Goal: Book appointment/travel/reservation

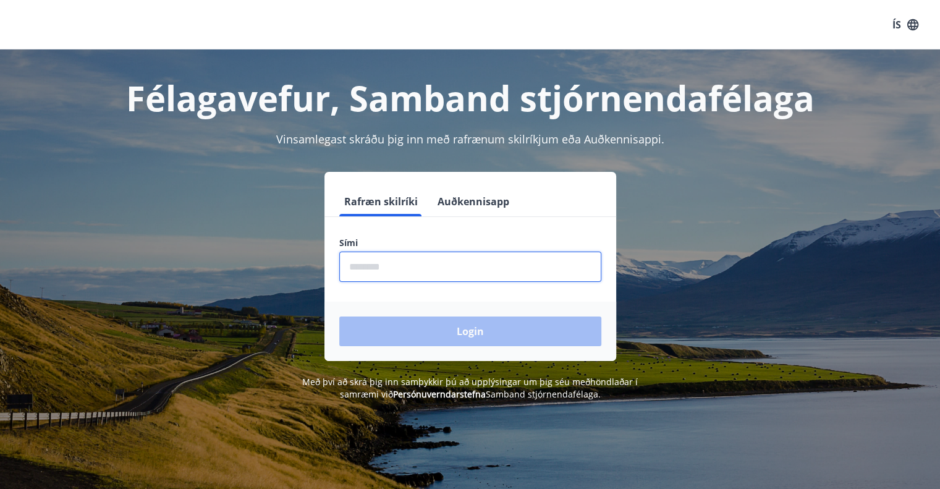
click at [388, 267] on input "phone" at bounding box center [470, 266] width 262 height 30
type input "********"
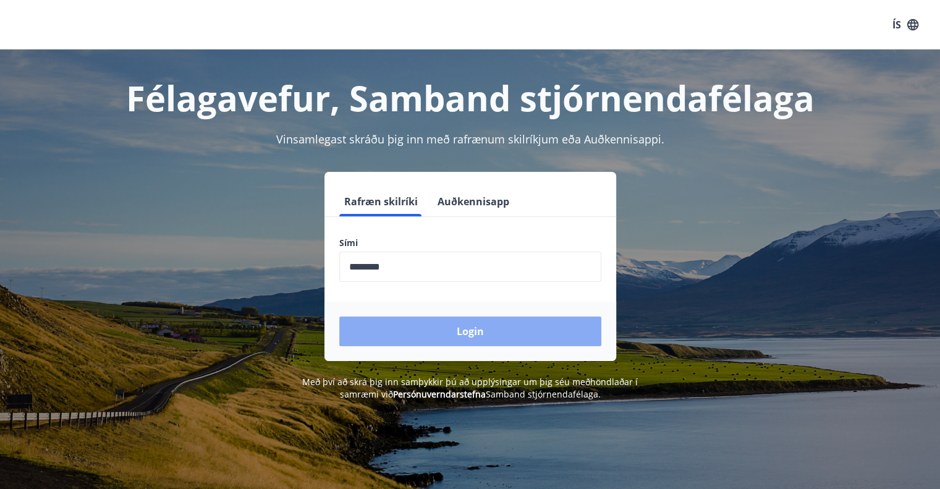
click at [425, 326] on button "Login" at bounding box center [470, 331] width 262 height 30
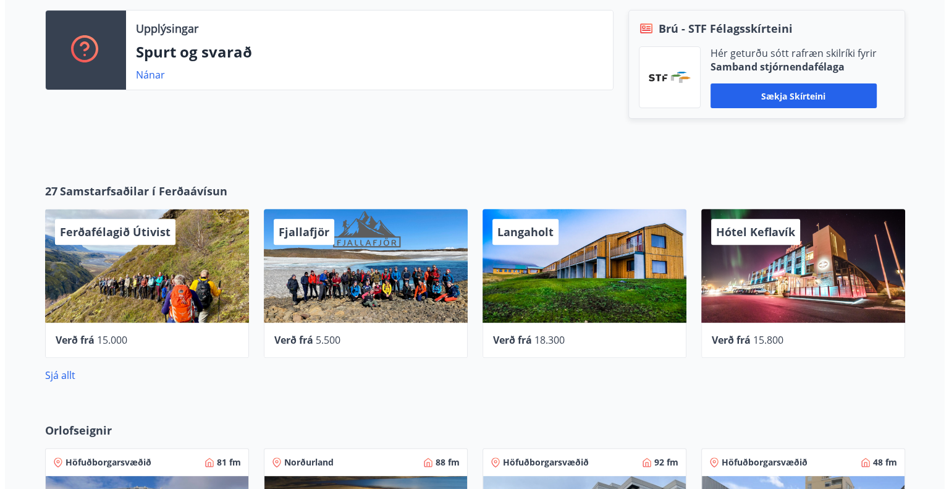
scroll to position [393, 0]
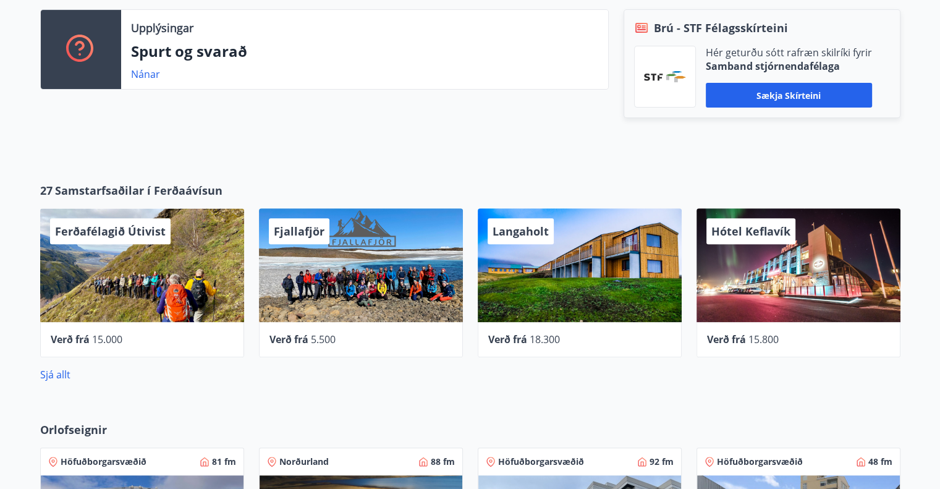
click at [741, 337] on span "Verð frá" at bounding box center [726, 339] width 39 height 14
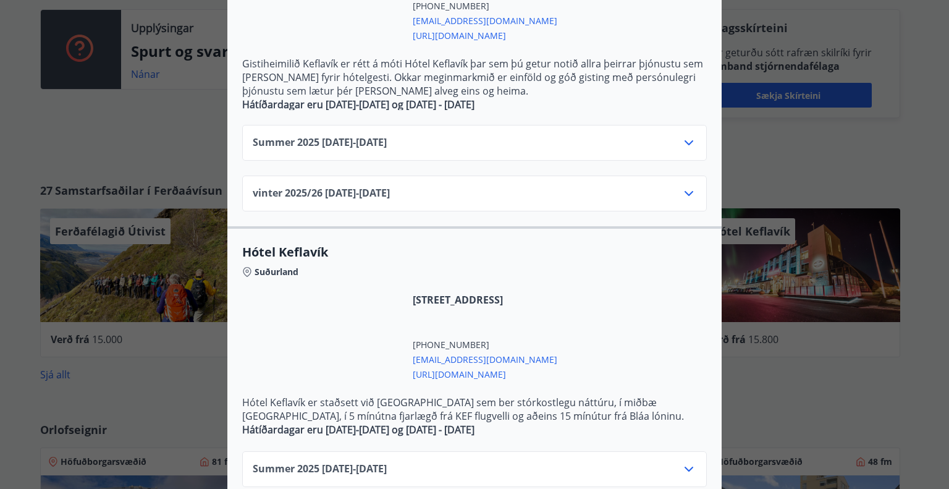
scroll to position [445, 0]
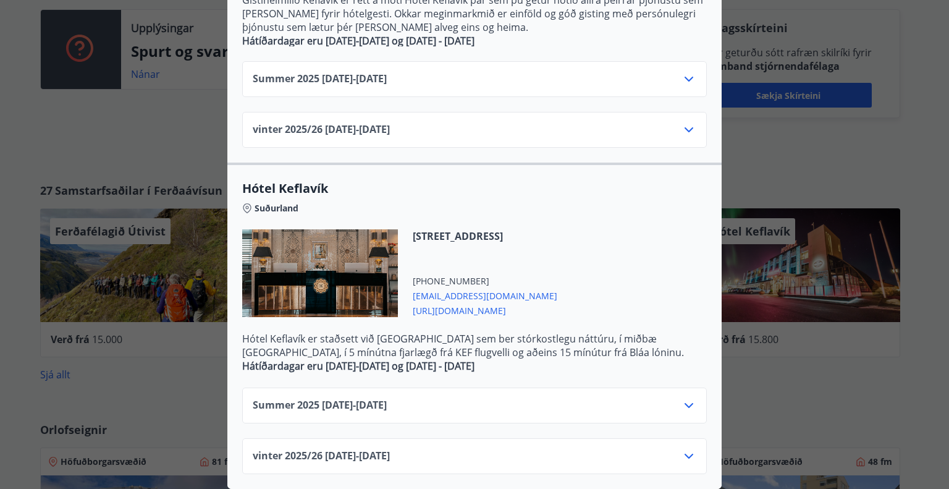
click at [681, 449] on icon at bounding box center [688, 456] width 15 height 15
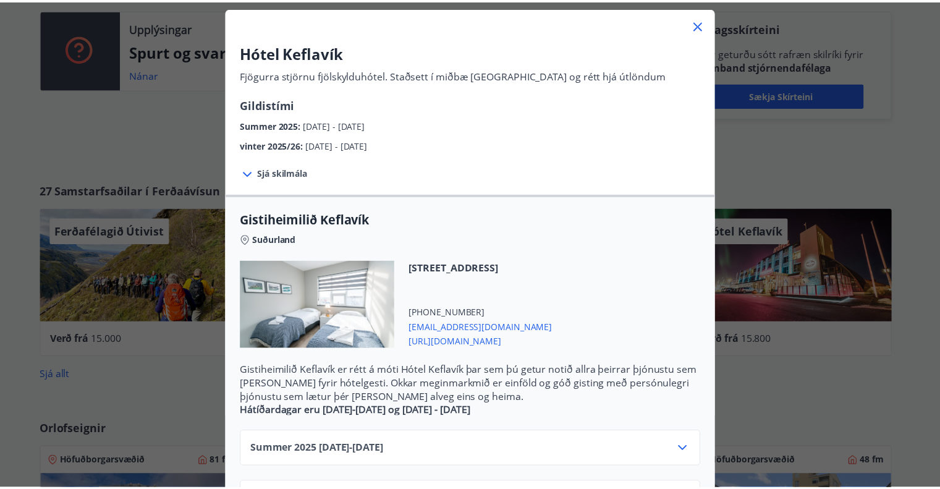
scroll to position [0, 0]
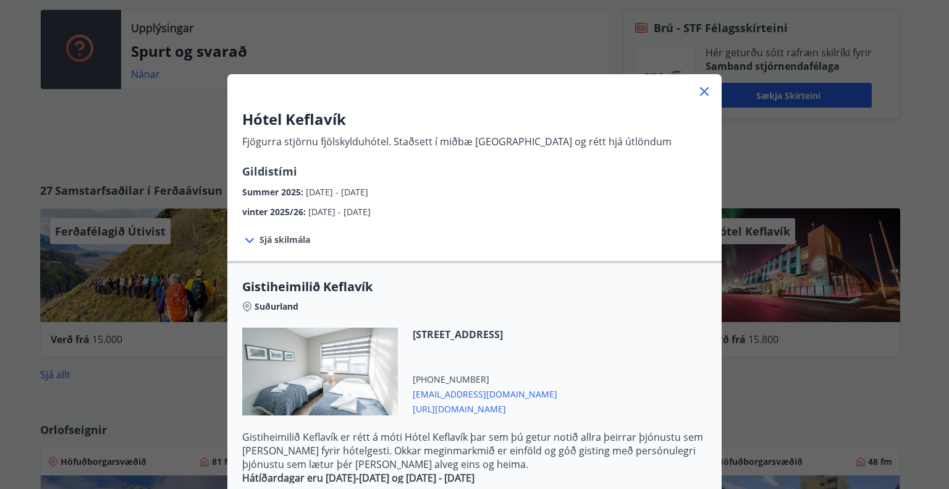
click at [151, 177] on div "Hótel Keflavík Fjögurra stjörnu fjölskylduhótel. Staðsett í miðbæ Keflavíkur og…" at bounding box center [474, 244] width 949 height 489
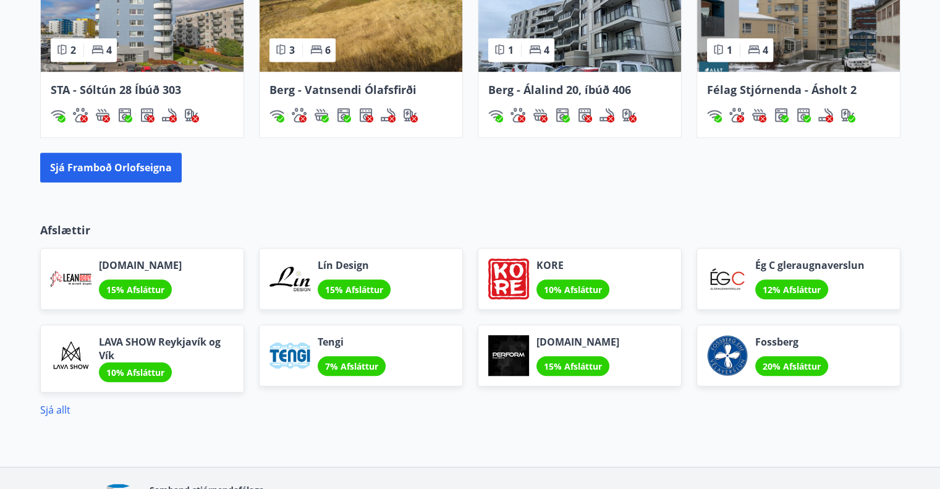
scroll to position [911, 0]
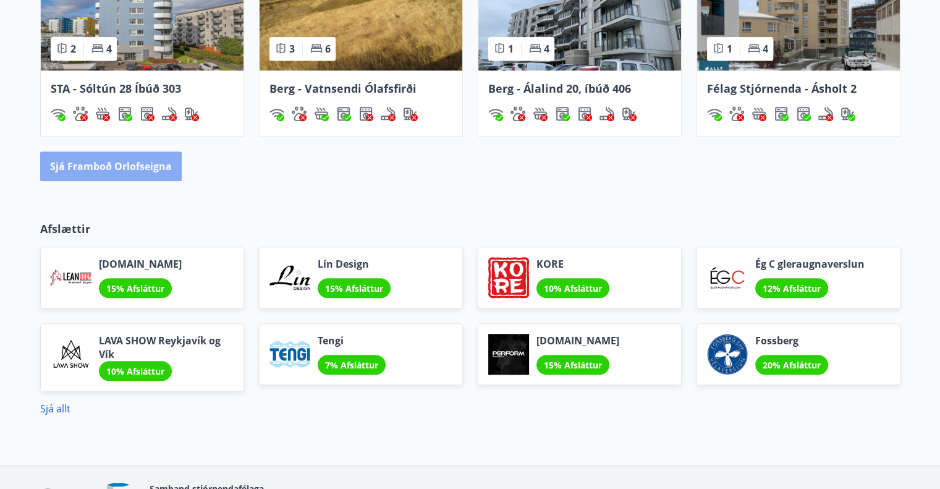
click at [133, 172] on button "Sjá framboð orlofseigna" at bounding box center [110, 166] width 141 height 30
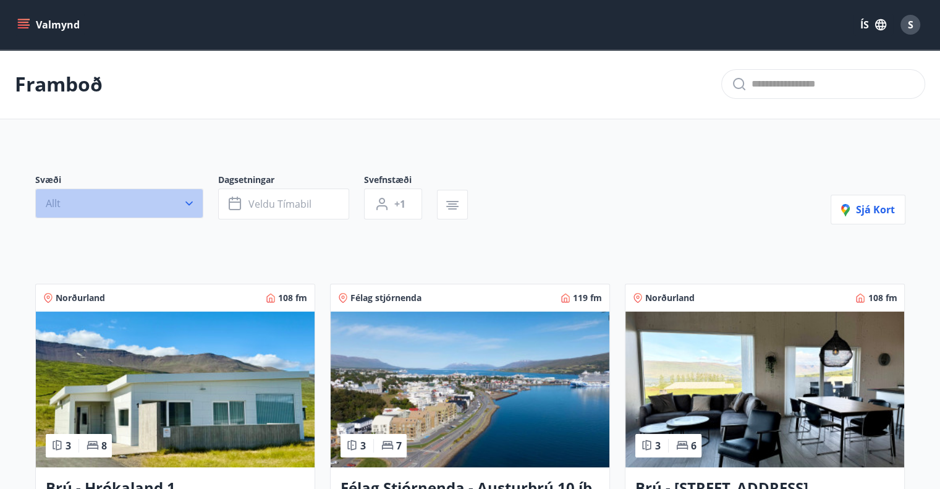
click at [188, 204] on icon "button" at bounding box center [188, 203] width 7 height 4
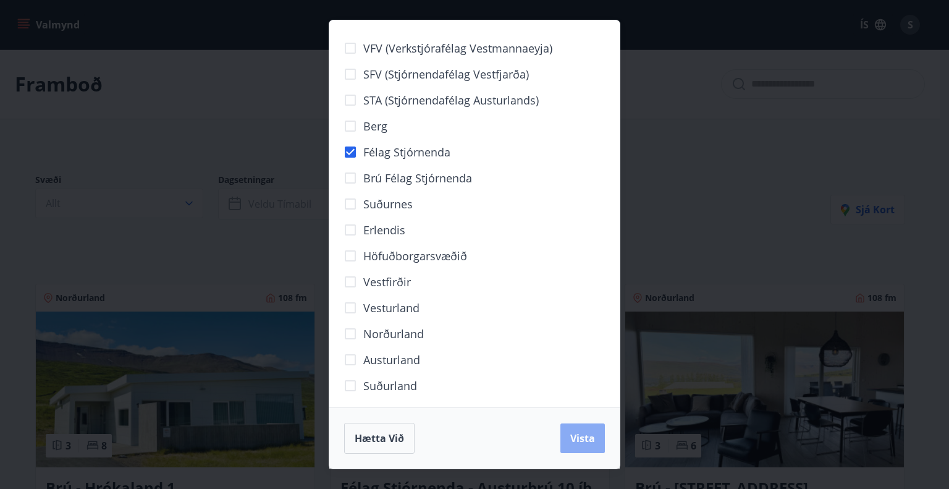
click at [582, 437] on span "Vista" at bounding box center [582, 438] width 25 height 14
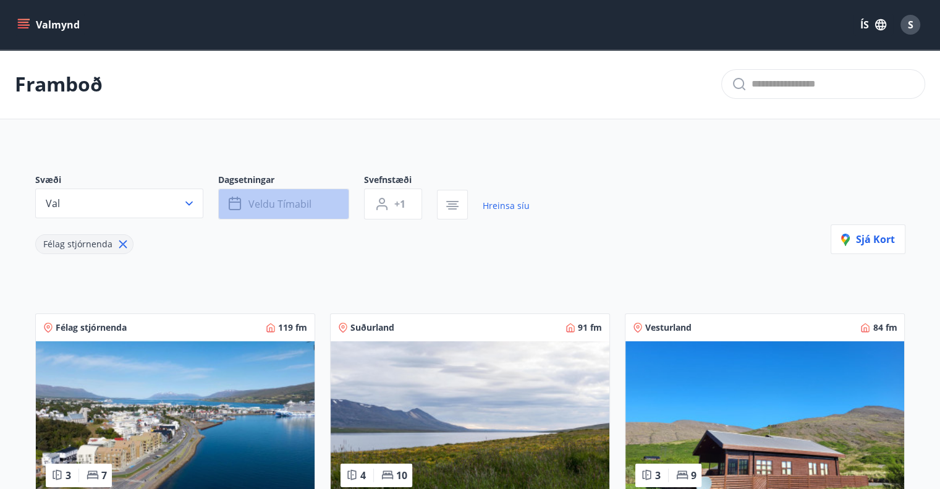
click at [333, 207] on button "Veldu tímabil" at bounding box center [283, 203] width 131 height 31
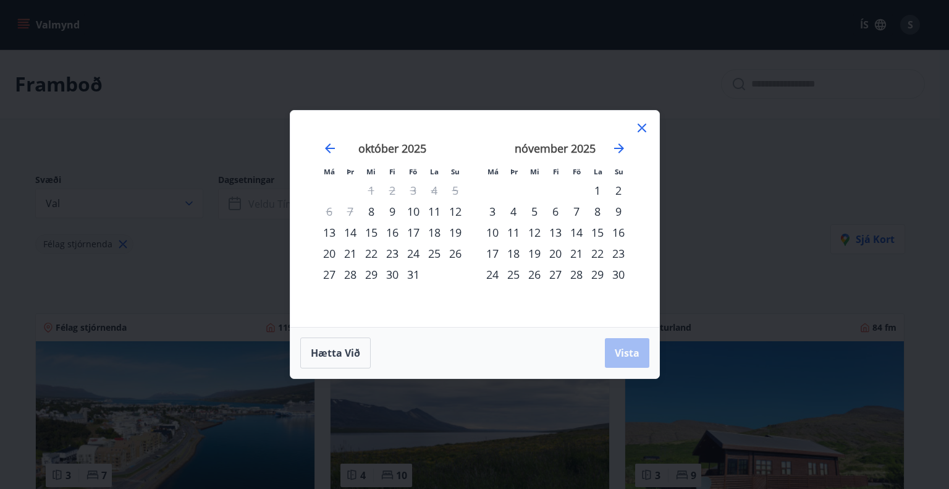
click at [415, 230] on div "17" at bounding box center [413, 232] width 21 height 21
click at [629, 353] on span "Vista" at bounding box center [627, 353] width 25 height 14
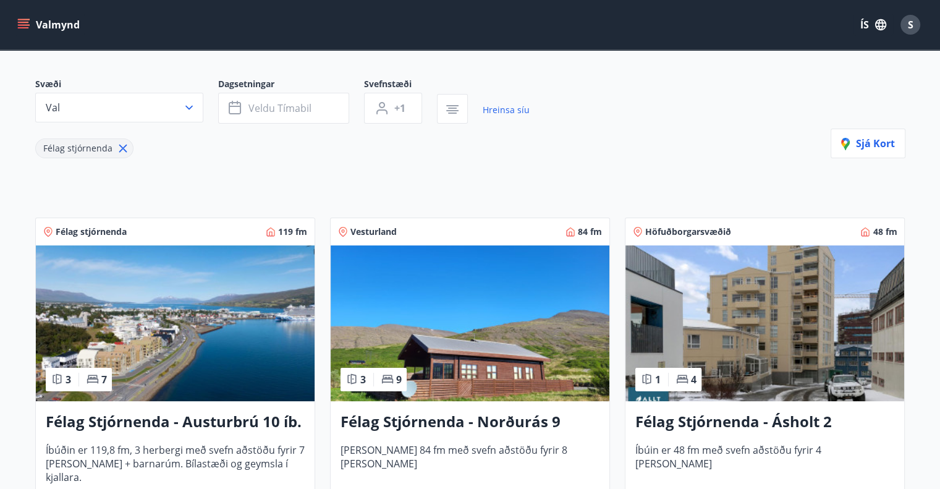
scroll to position [95, 0]
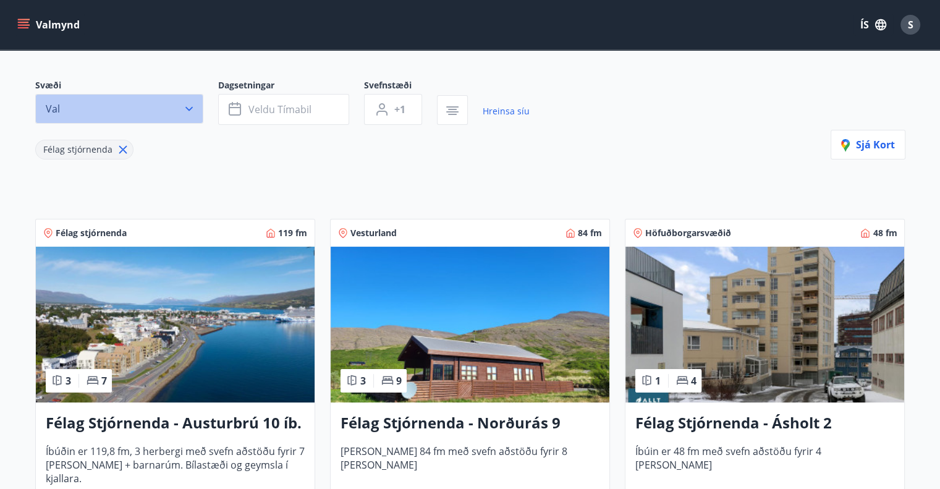
click at [190, 104] on icon "button" at bounding box center [189, 109] width 12 height 12
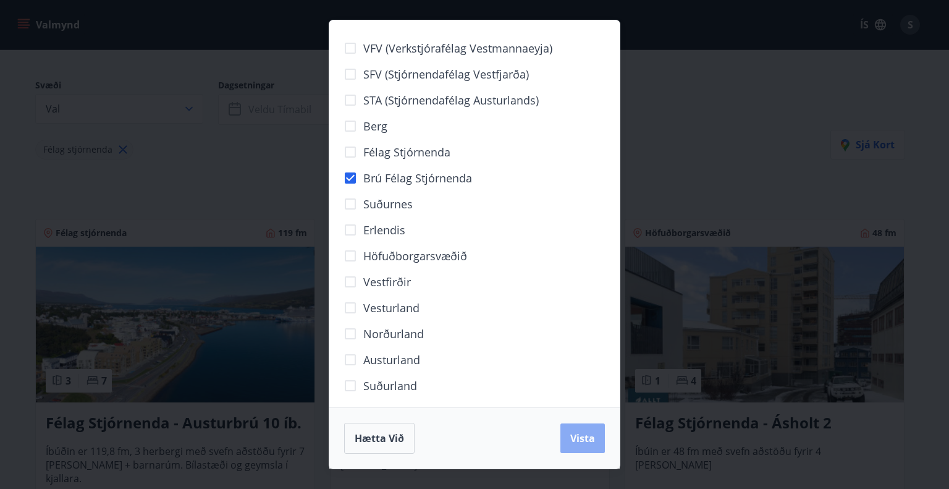
click at [584, 436] on span "Vista" at bounding box center [582, 438] width 25 height 14
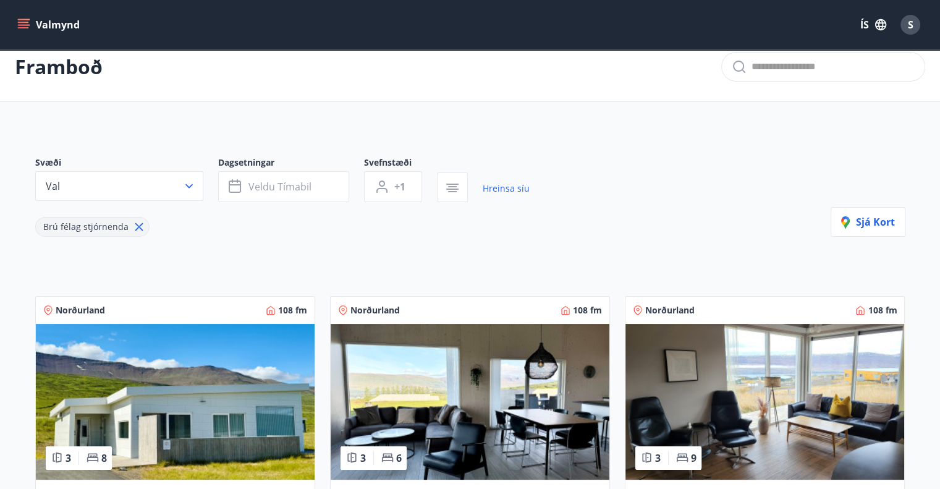
scroll to position [13, 0]
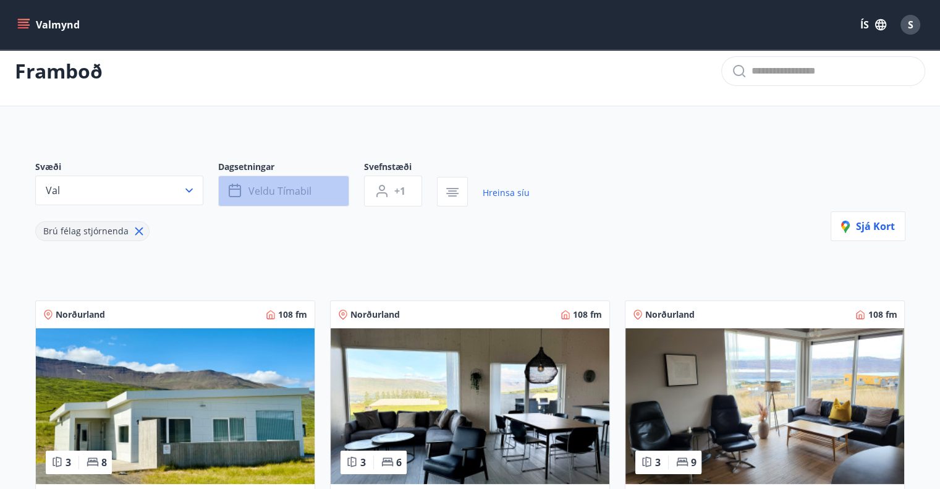
click at [268, 198] on button "Veldu tímabil" at bounding box center [283, 190] width 131 height 31
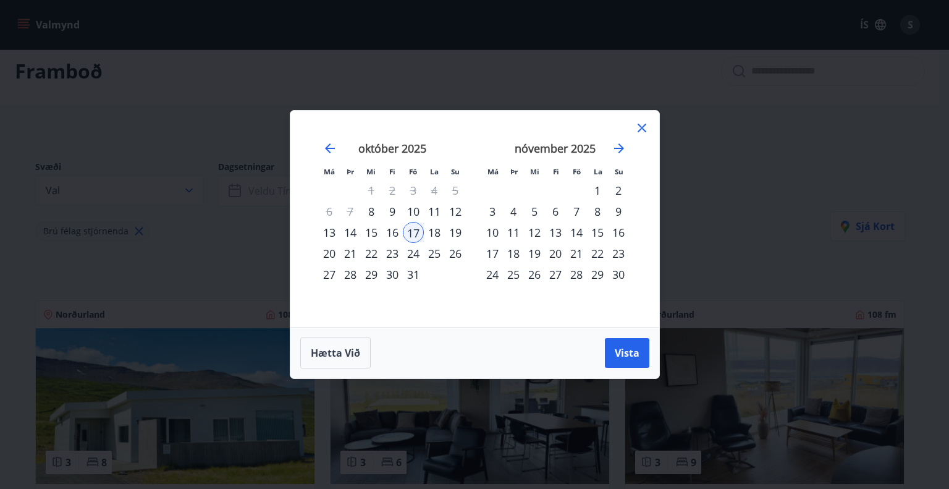
click at [413, 233] on div "17" at bounding box center [413, 232] width 21 height 21
click at [625, 353] on span "Vista" at bounding box center [627, 353] width 25 height 14
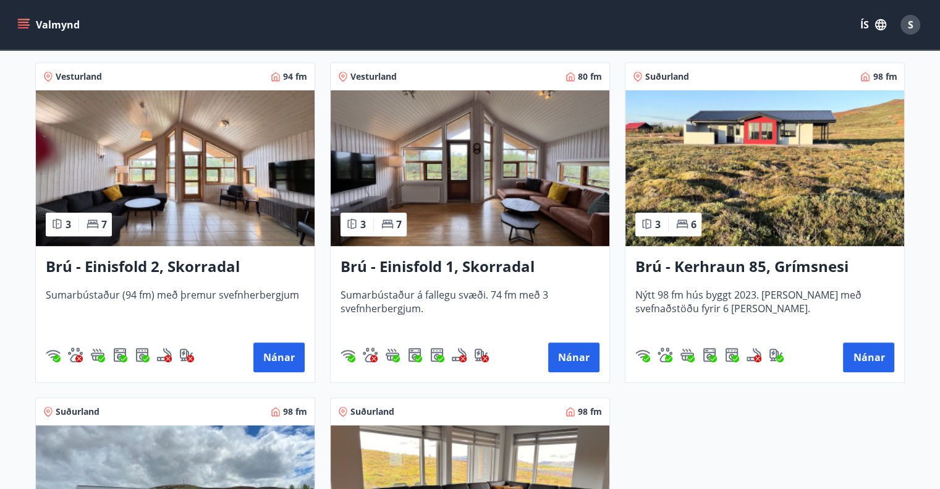
scroll to position [584, 0]
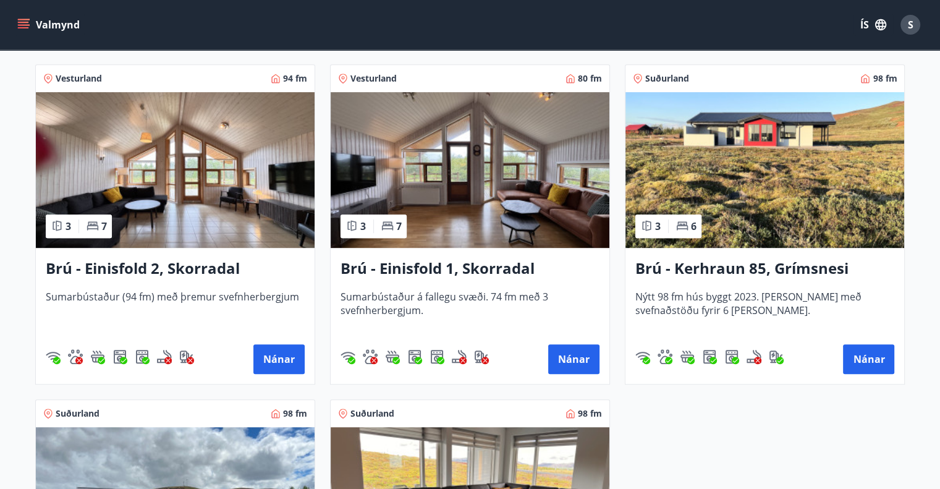
click at [180, 268] on h3 "Brú - Einisfold 2, Skorradal" at bounding box center [175, 269] width 259 height 22
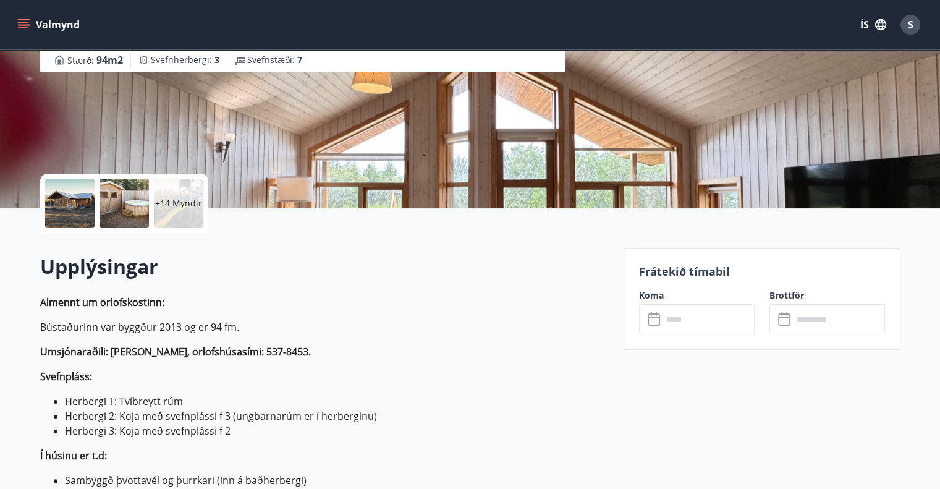
scroll to position [170, 0]
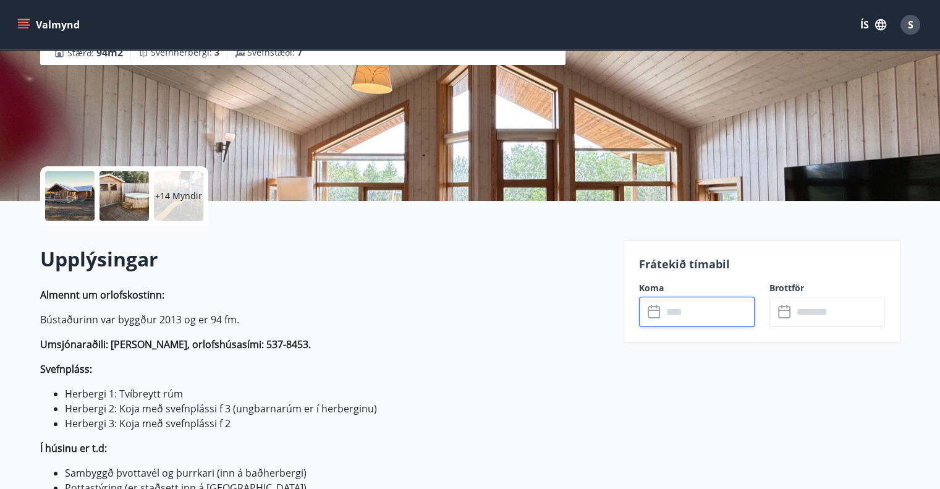
click at [677, 313] on input "text" at bounding box center [708, 312] width 92 height 30
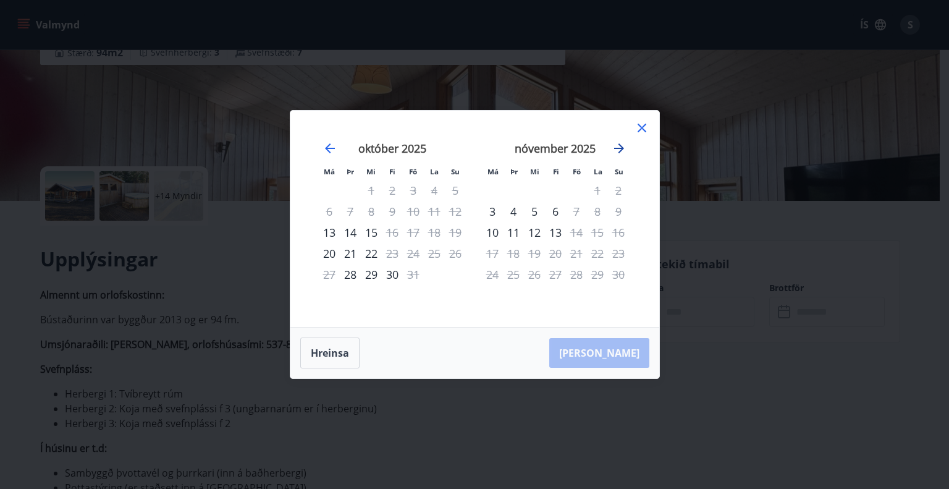
click at [615, 145] on icon "Move forward to switch to the next month." at bounding box center [619, 148] width 15 height 15
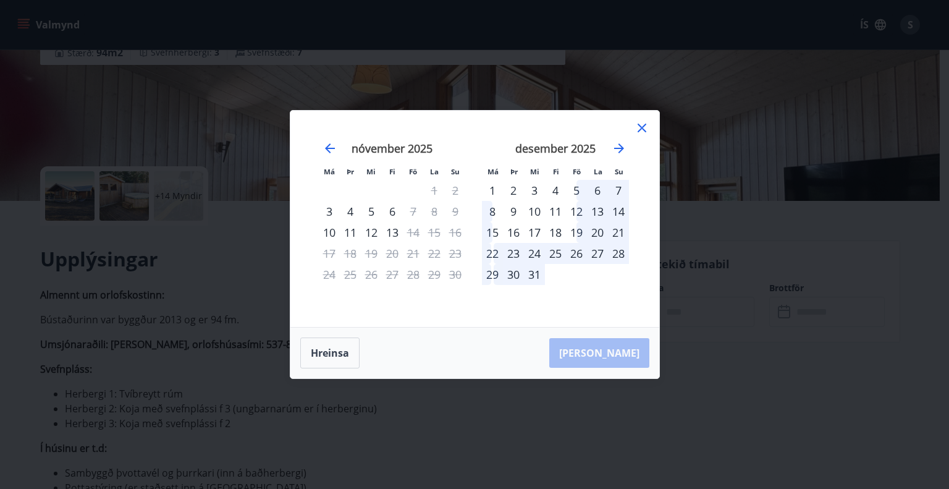
click at [644, 125] on icon at bounding box center [642, 128] width 9 height 9
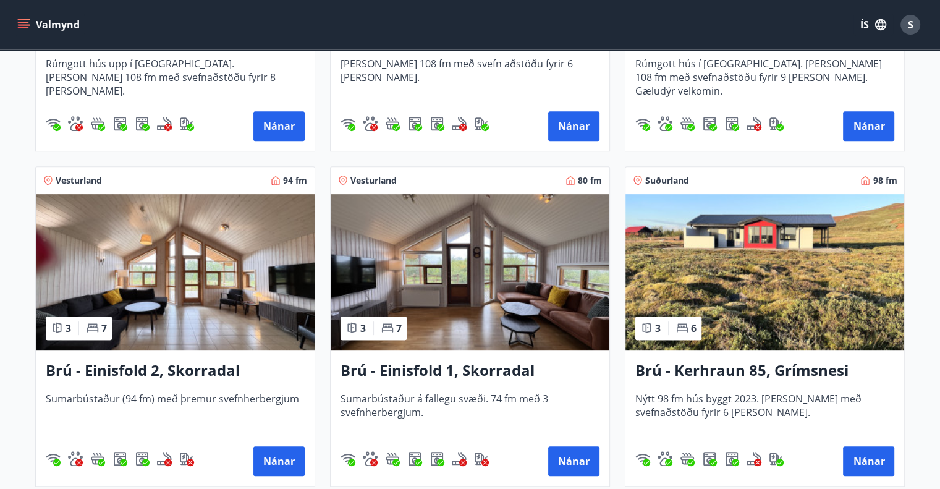
scroll to position [482, 0]
click at [452, 384] on div "Brú - Einisfold 1, Skorradal Sumarbústaður á fallegu svæði. 74 fm með 3 svefnhe…" at bounding box center [470, 418] width 279 height 136
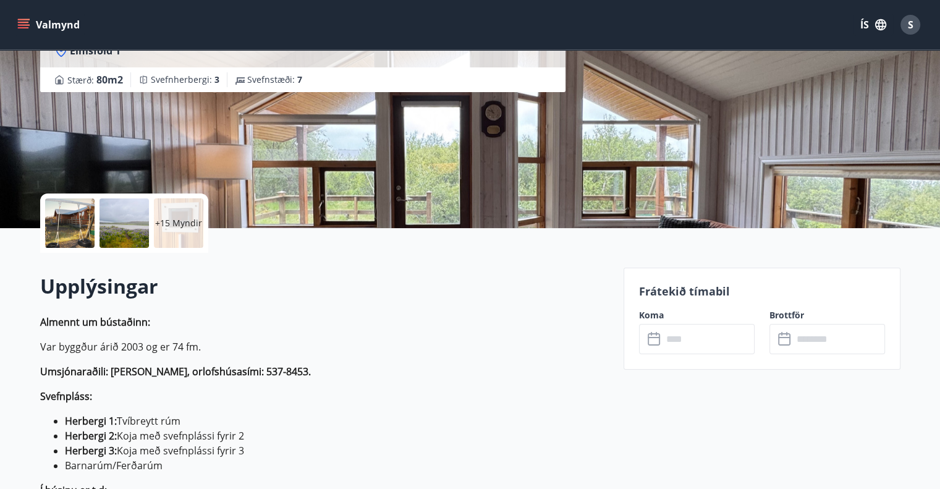
scroll to position [143, 0]
click at [656, 342] on icon at bounding box center [655, 338] width 15 height 15
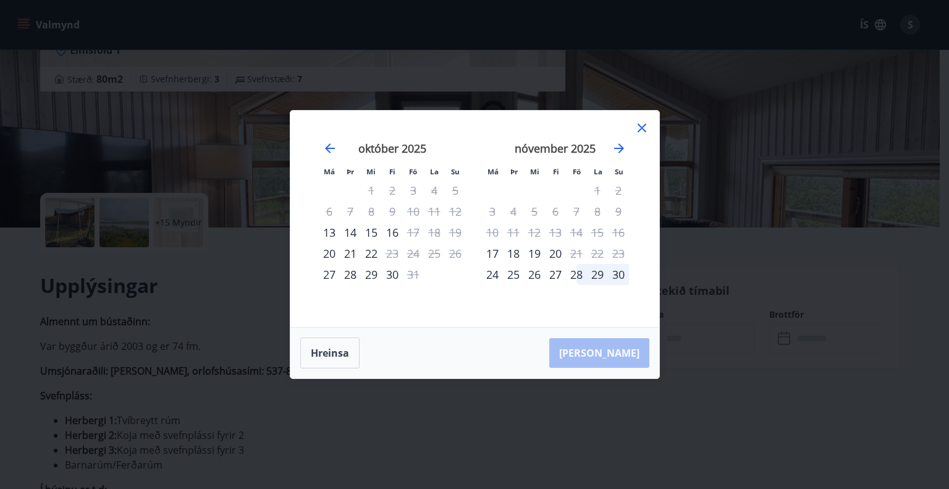
click at [641, 128] on icon at bounding box center [642, 128] width 9 height 9
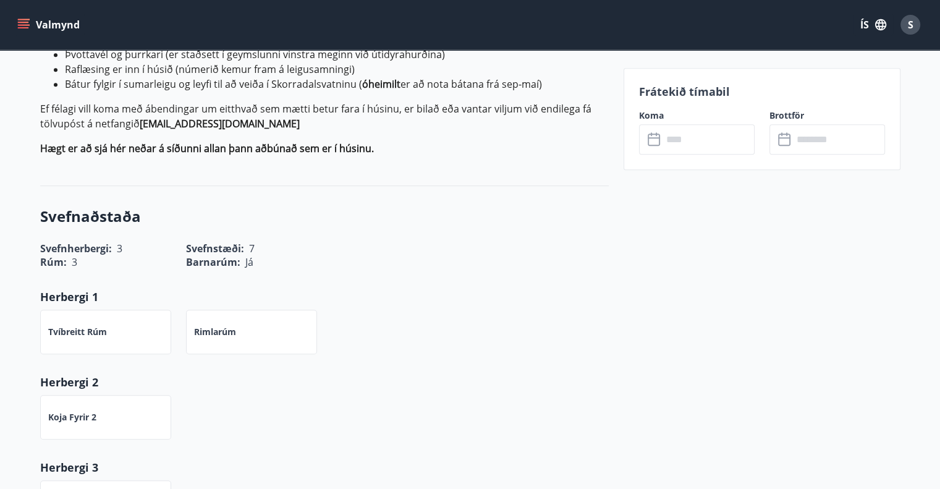
scroll to position [708, 0]
